Goal: Find specific page/section: Find specific page/section

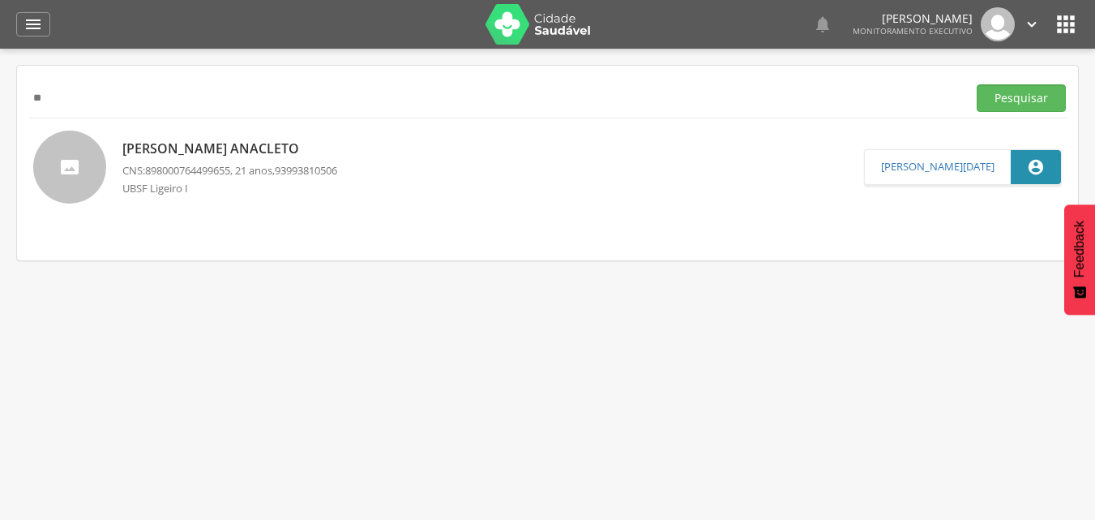
type input "*"
type input "**********"
click at [977, 84] on button "Pesquisar" at bounding box center [1021, 98] width 89 height 28
drag, startPoint x: 161, startPoint y: 89, endPoint x: 8, endPoint y: 97, distance: 152.6
click at [8, 97] on div " Supervisão  Distritos  Ubs Coordenador: - Queimadas / PB Intervalo de Tempo…" at bounding box center [547, 309] width 1095 height 520
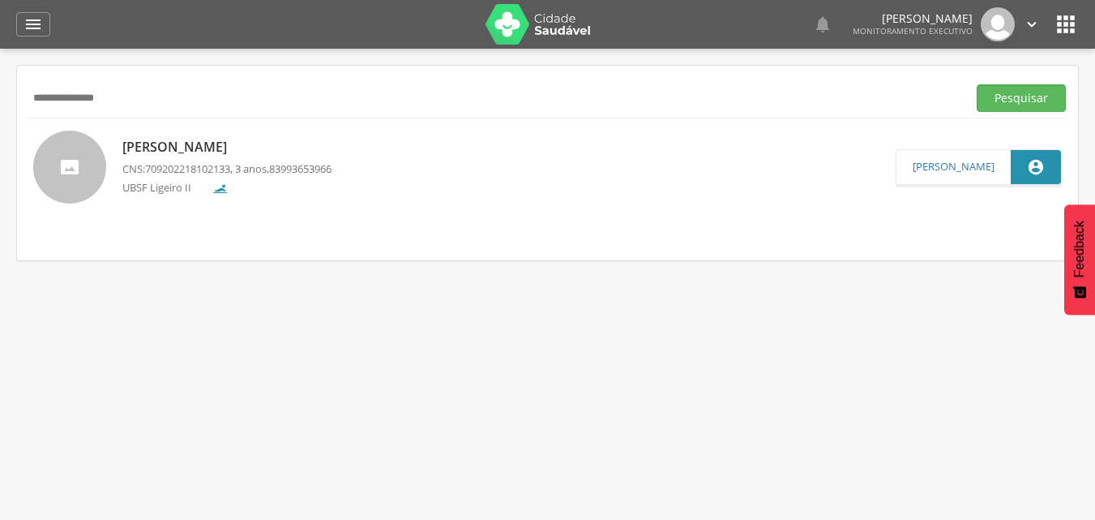
type input "**********"
click at [977, 84] on button "Pesquisar" at bounding box center [1021, 98] width 89 height 28
click at [8, 97] on div " Supervisão  Distritos  Ubs Coordenador: - Queimadas / PB Intervalo de Tempo…" at bounding box center [547, 309] width 1095 height 520
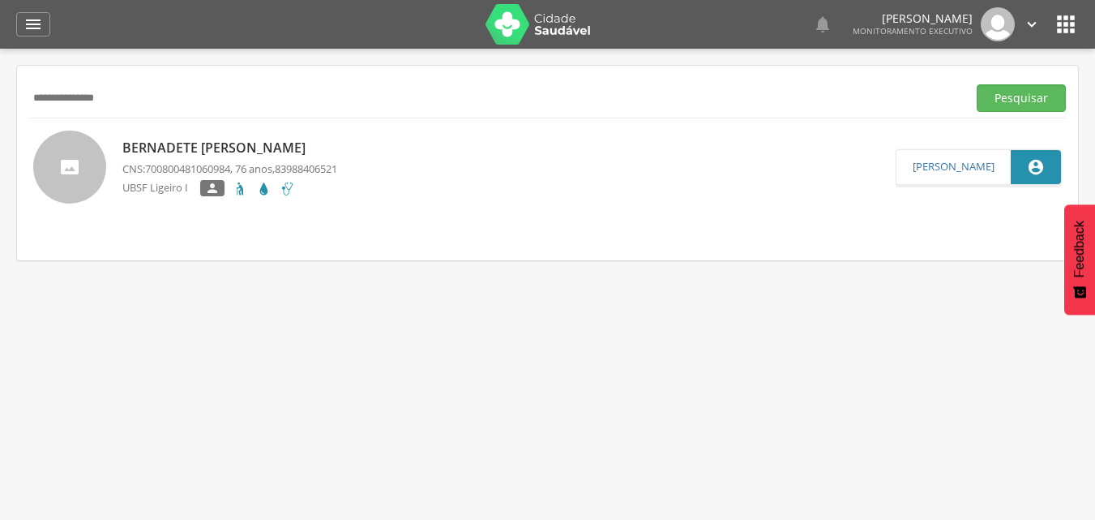
click at [8, 97] on div " Supervisão  Distritos  Ubs Coordenador: - Queimadas / PB Intervalo de Tempo…" at bounding box center [547, 309] width 1095 height 520
drag, startPoint x: 125, startPoint y: 96, endPoint x: 0, endPoint y: 96, distance: 124.8
click at [0, 96] on div " Supervisão  Distritos  Ubs Coordenador: - Queimadas / PB Intervalo de Tempo…" at bounding box center [547, 309] width 1095 height 520
click at [977, 84] on button "Pesquisar" at bounding box center [1021, 98] width 89 height 28
type input "*"
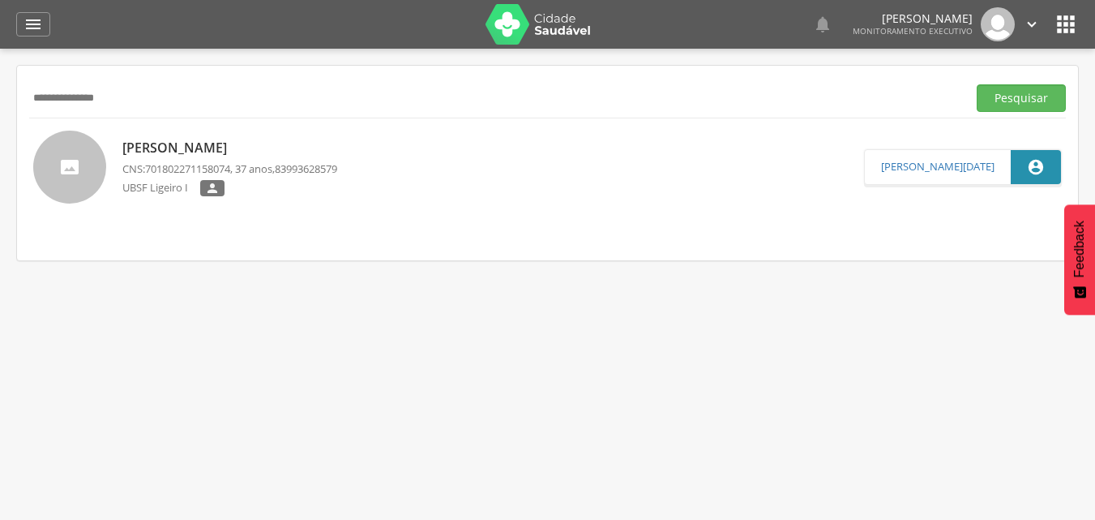
click at [977, 84] on button "Pesquisar" at bounding box center [1021, 98] width 89 height 28
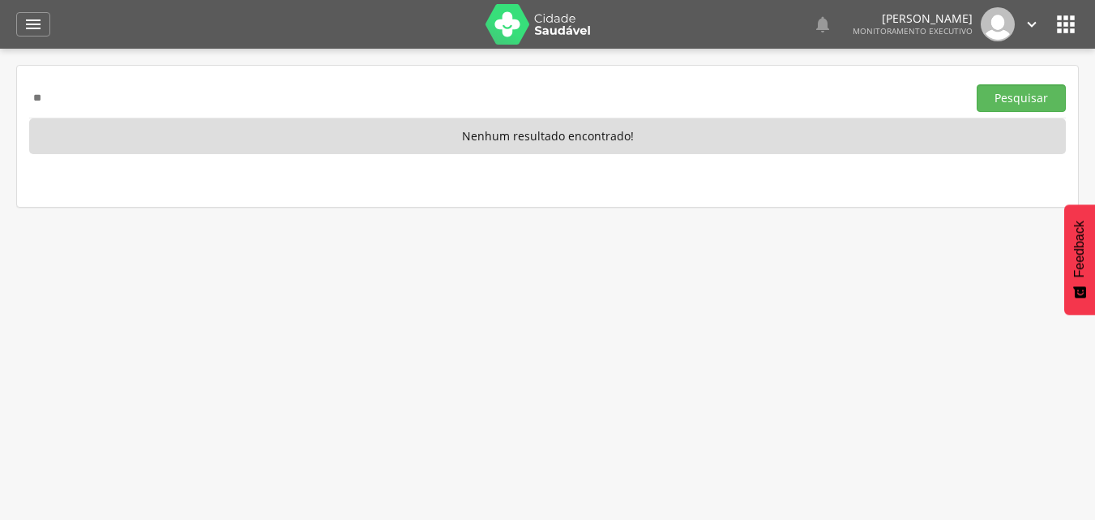
type input "*"
type input "**********"
click at [977, 84] on button "Pesquisar" at bounding box center [1021, 98] width 89 height 28
